Goal: Check status

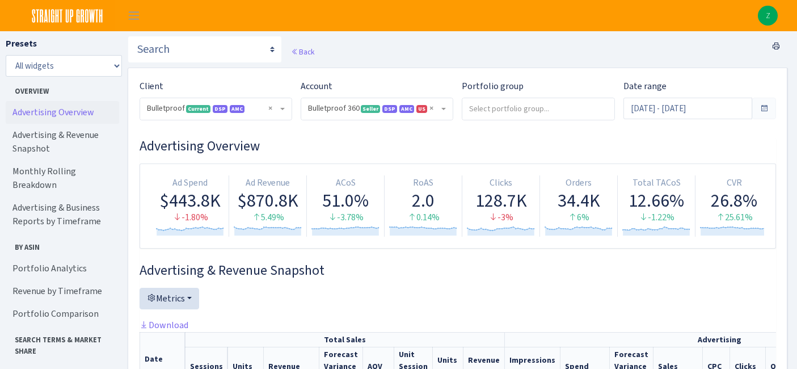
select select "3235730245795869"
click at [720, 108] on input "Sep 1, 2025 - Sep 30, 2025" at bounding box center [688, 109] width 129 height 22
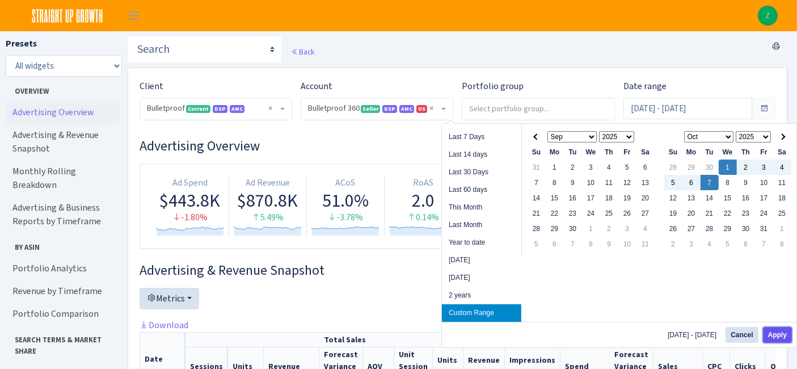
click at [775, 331] on button "Apply" at bounding box center [777, 335] width 29 height 16
type input "Oct 1, 2025 - Oct 7, 2025"
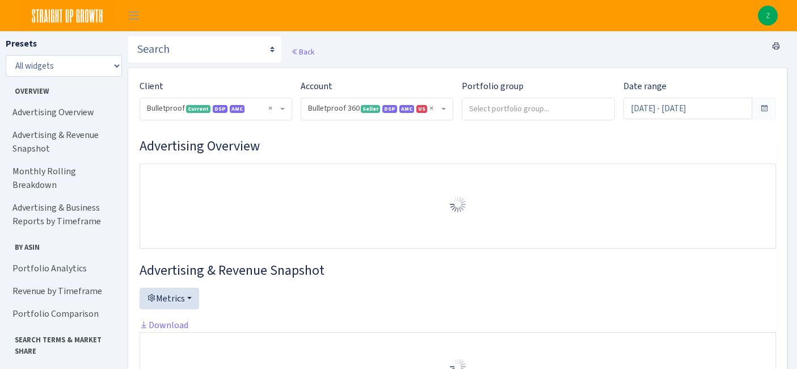
select select "3235730245795869"
click at [201, 43] on select "Search Query Performance Search DSP FBA Inventory Forecast Tracking Profitabili…" at bounding box center [205, 49] width 154 height 27
select select "https://straightupgrowth.com/admin/dashboard/7/show"
click at [128, 36] on select "Search Query Performance Search DSP FBA Inventory Forecast Tracking Profitabili…" at bounding box center [205, 49] width 154 height 27
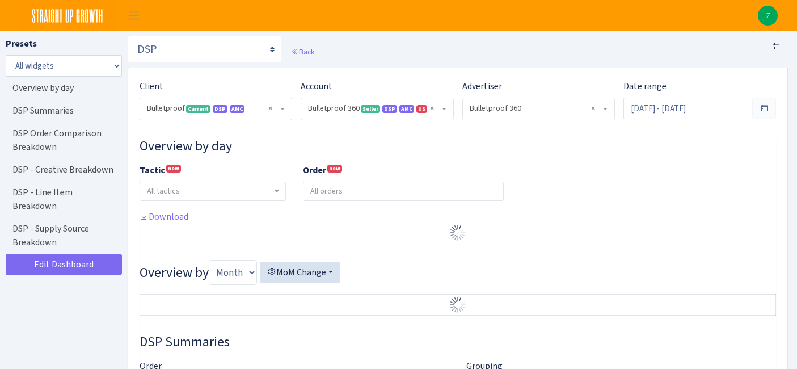
select select "3235730245795869"
select select "2888625790301"
select select
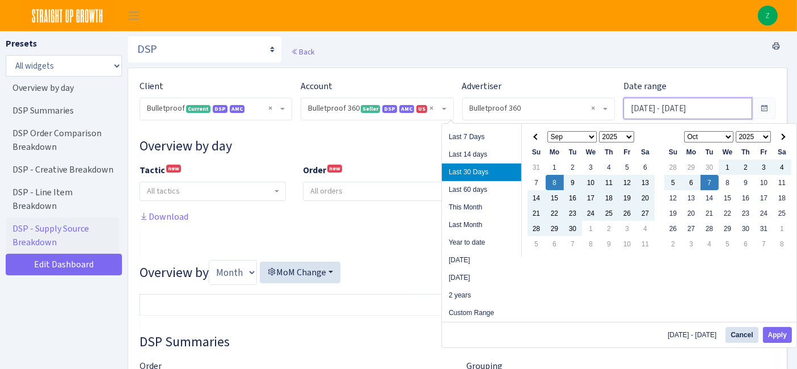
click at [689, 113] on input "[DATE] - [DATE]" at bounding box center [688, 109] width 129 height 22
click at [776, 333] on button "Apply" at bounding box center [777, 335] width 29 height 16
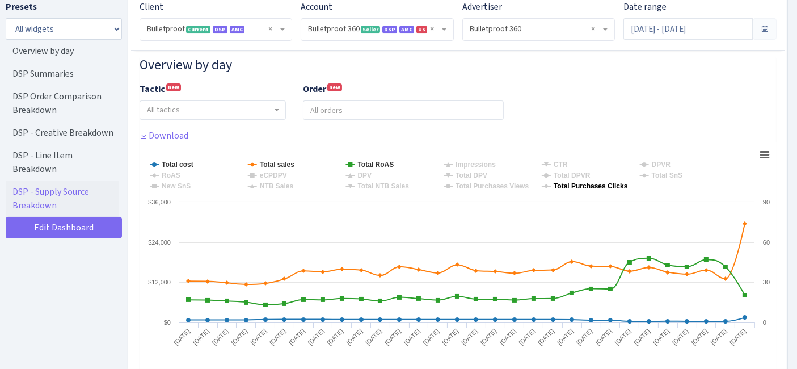
scroll to position [126, 0]
